Goal: Transaction & Acquisition: Register for event/course

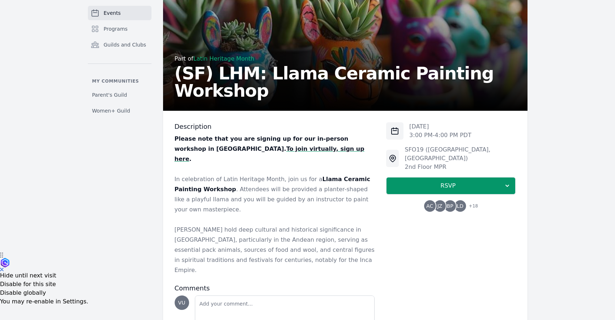
scroll to position [89, 0]
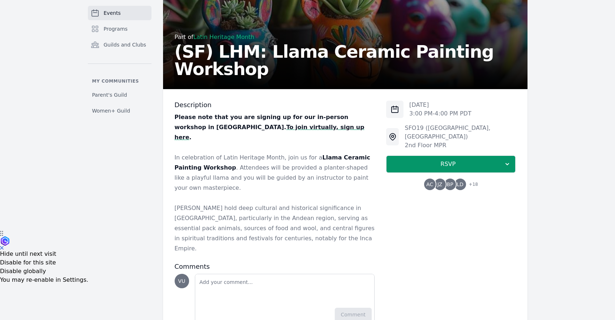
click at [222, 130] on strong "To join virtually, sign up here" at bounding box center [270, 132] width 190 height 17
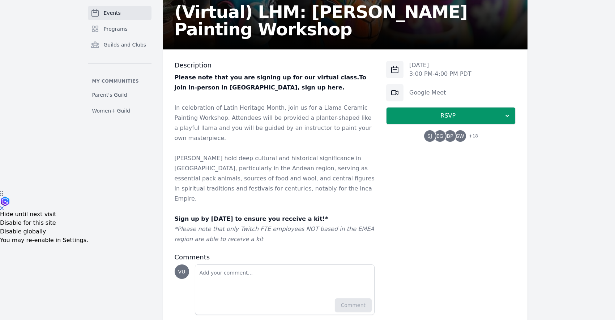
scroll to position [130, 0]
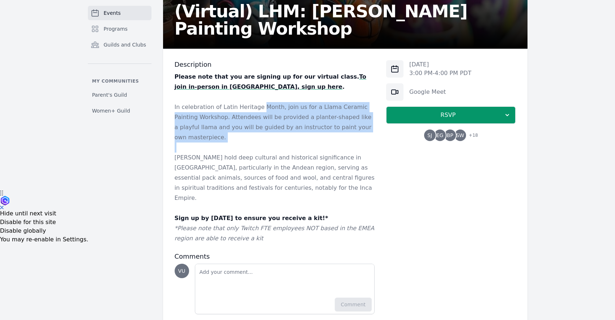
drag, startPoint x: 257, startPoint y: 111, endPoint x: 262, endPoint y: 134, distance: 24.0
click at [262, 134] on div "Please note that you are signing up for our virtual class. To join in-person in…" at bounding box center [275, 158] width 200 height 172
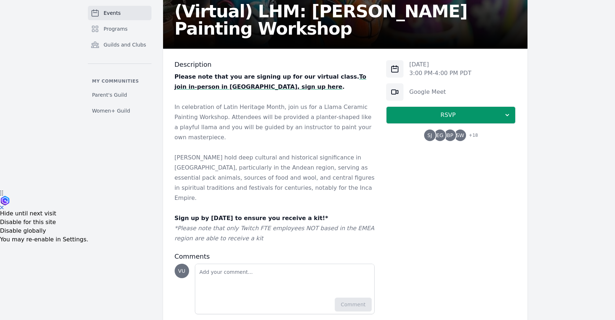
click at [262, 156] on p "[PERSON_NAME] hold deep cultural and historical significance in [GEOGRAPHIC_DAT…" at bounding box center [275, 178] width 200 height 51
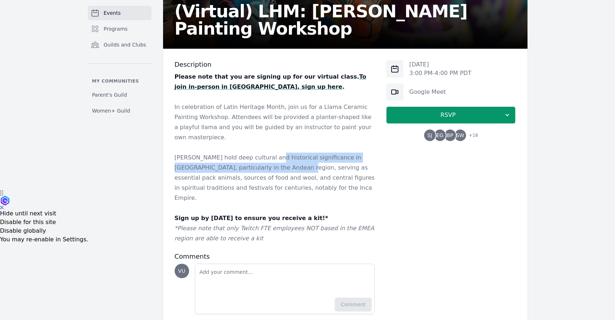
drag, startPoint x: 266, startPoint y: 148, endPoint x: 273, endPoint y: 154, distance: 9.5
click at [273, 154] on p "[PERSON_NAME] hold deep cultural and historical significance in [GEOGRAPHIC_DAT…" at bounding box center [275, 178] width 200 height 51
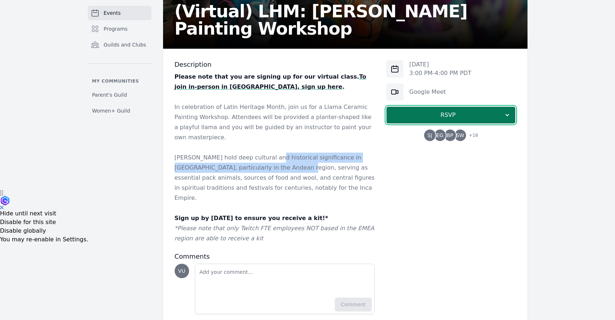
click at [476, 113] on span "RSVP" at bounding box center [447, 115] width 111 height 9
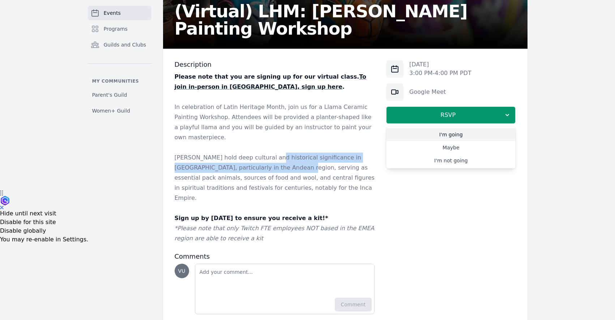
click at [468, 134] on link "I'm going" at bounding box center [450, 134] width 129 height 13
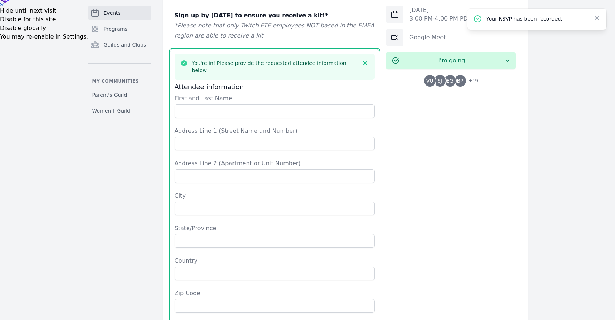
scroll to position [308, 0]
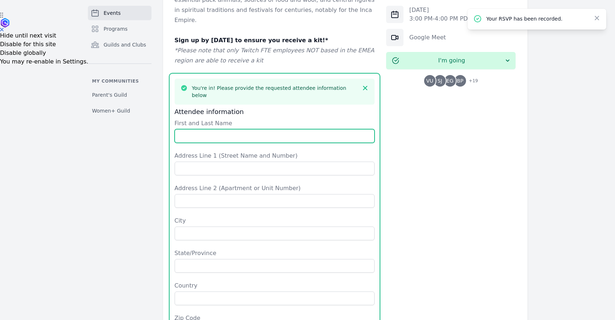
click at [294, 129] on input "First and Last Name" at bounding box center [275, 136] width 200 height 14
type input "[PERSON_NAME]"
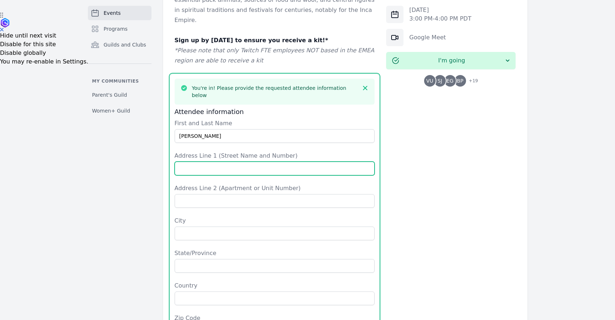
click at [276, 162] on input "Address Line 1 (Street Name and Number)" at bounding box center [275, 169] width 200 height 14
type input "[STREET_ADDRESS]"
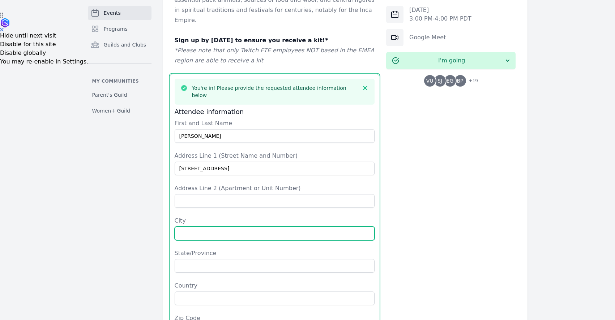
click at [247, 227] on input "City" at bounding box center [275, 234] width 200 height 14
type input "Walnut Creek"
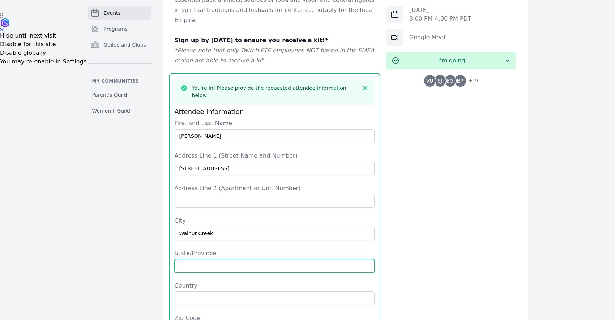
click at [242, 259] on input "State/Province" at bounding box center [275, 266] width 200 height 14
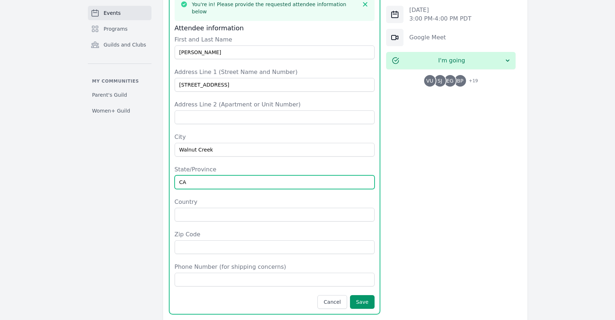
scroll to position [405, 0]
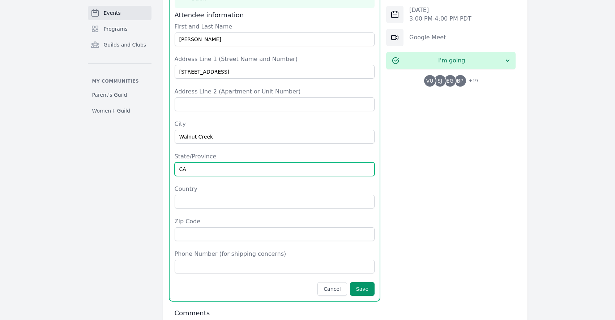
type input "CA"
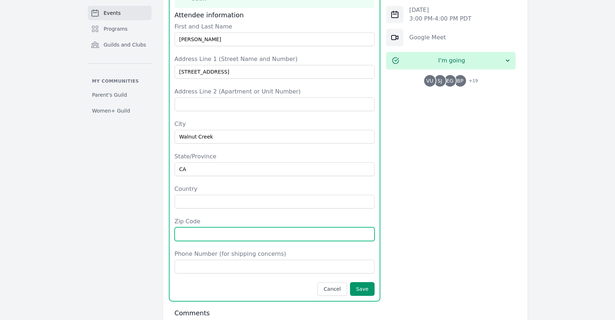
click at [240, 228] on input "Zip Code" at bounding box center [275, 235] width 200 height 14
type input "94597"
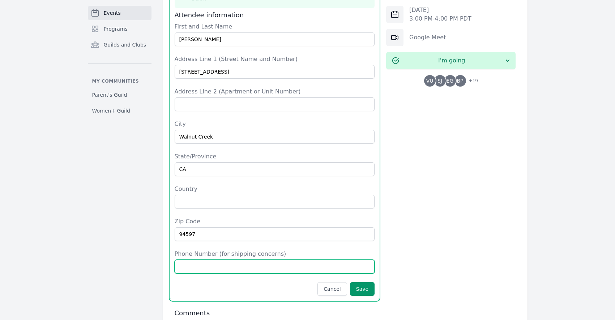
click at [234, 260] on input "Phone Number (for shipping concerns)" at bounding box center [275, 267] width 200 height 14
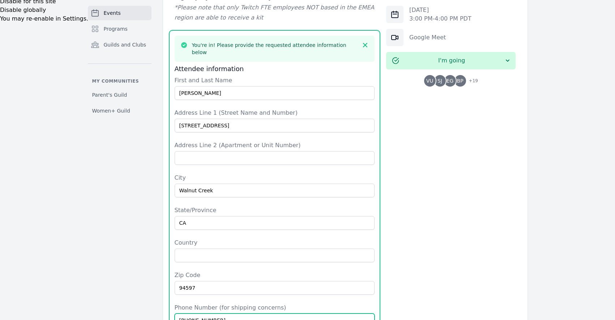
scroll to position [454, 0]
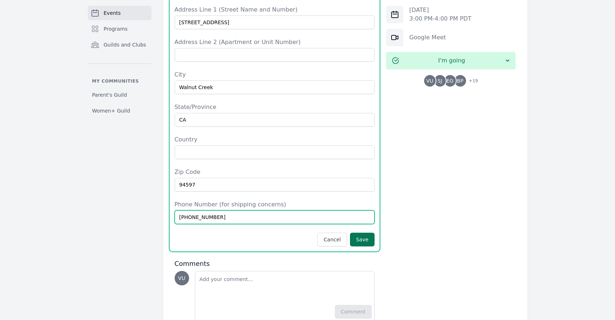
type input "[PHONE_NUMBER]"
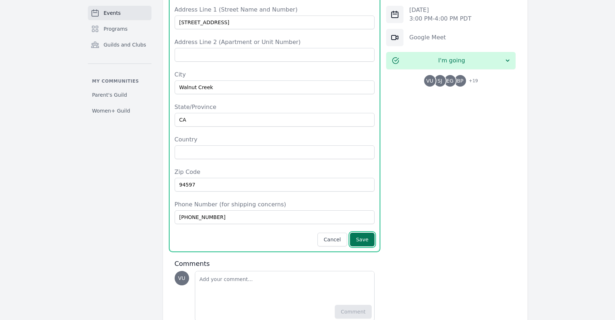
click at [361, 233] on button "Save" at bounding box center [362, 240] width 25 height 14
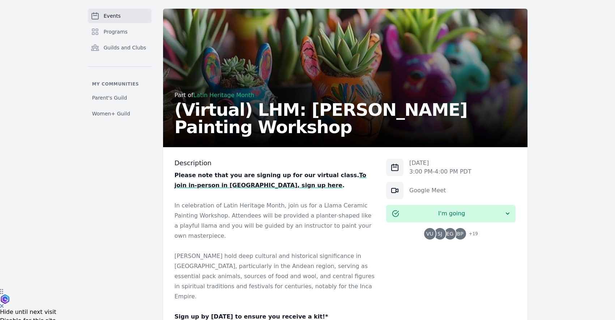
scroll to position [0, 0]
